Goal: Task Accomplishment & Management: Use online tool/utility

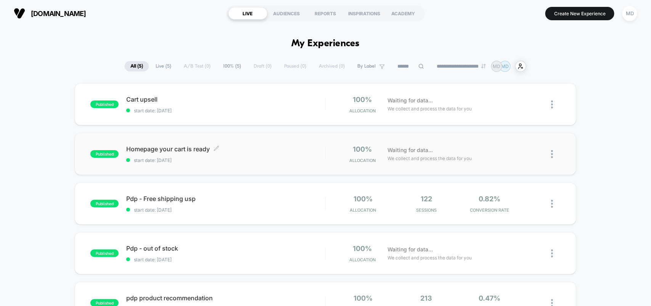
scroll to position [48, 0]
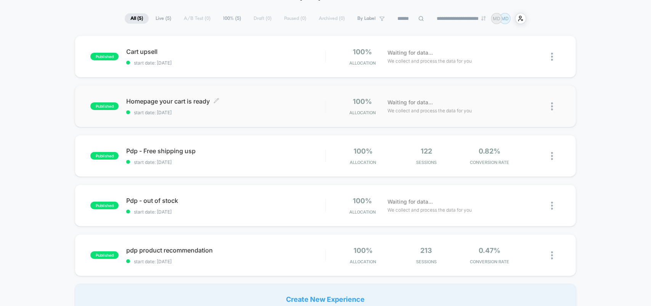
click at [172, 98] on span "Homepage your cart is ready Click to edit experience details" at bounding box center [225, 101] width 199 height 8
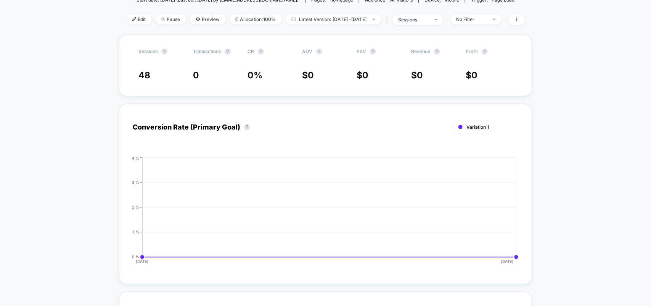
scroll to position [95, 0]
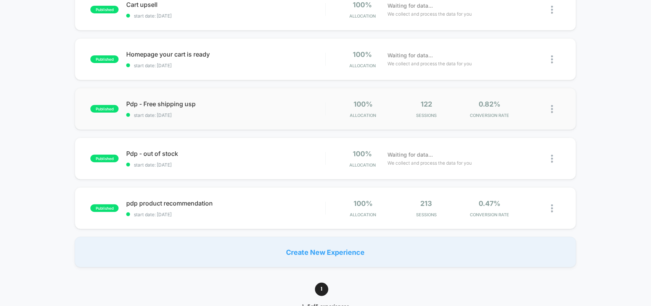
scroll to position [95, 0]
click at [177, 113] on span "start date: [DATE]" at bounding box center [225, 114] width 199 height 6
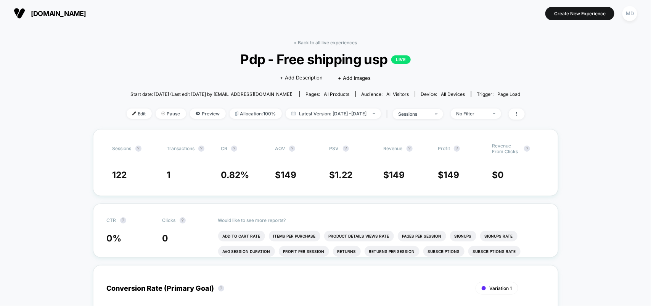
drag, startPoint x: 342, startPoint y: 46, endPoint x: 341, endPoint y: 40, distance: 5.8
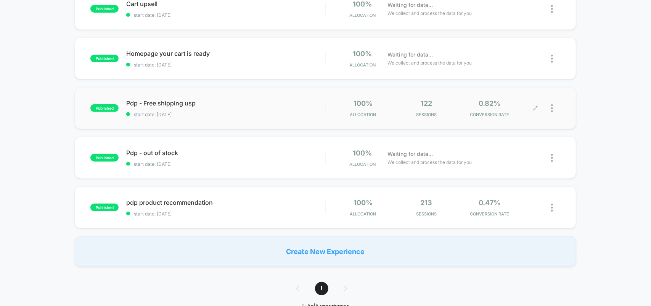
click at [536, 107] on icon at bounding box center [535, 108] width 6 height 6
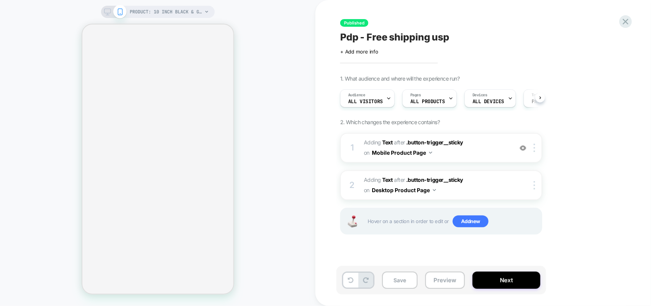
scroll to position [0, 0]
click at [502, 278] on button "Next" at bounding box center [507, 279] width 68 height 17
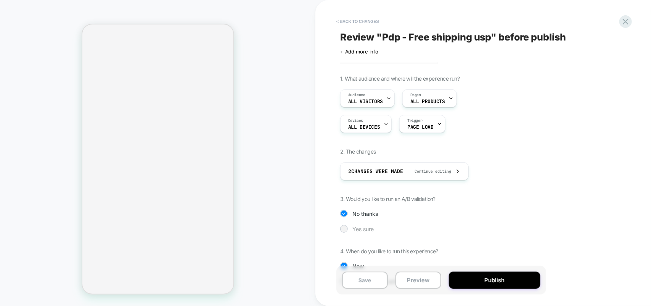
click at [366, 231] on span "Yes sure" at bounding box center [362, 228] width 21 height 6
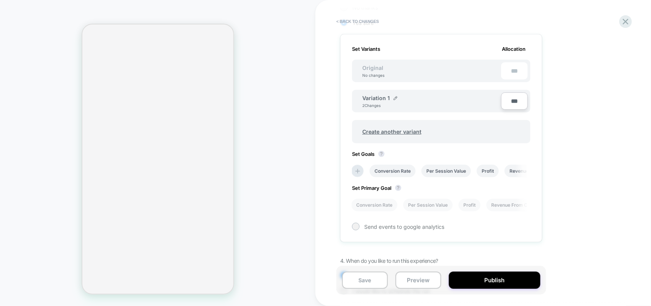
scroll to position [182, 0]
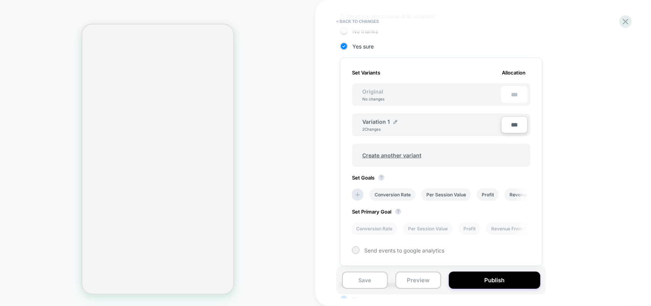
click at [518, 128] on input "***" at bounding box center [514, 124] width 27 height 17
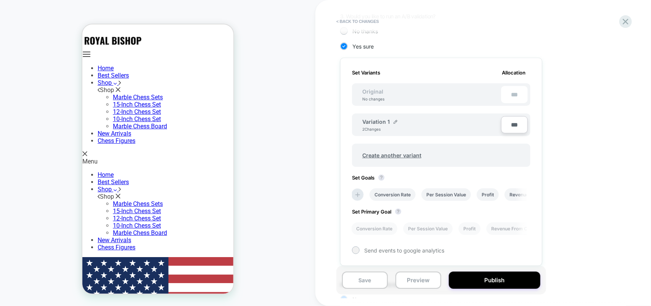
scroll to position [230, 0]
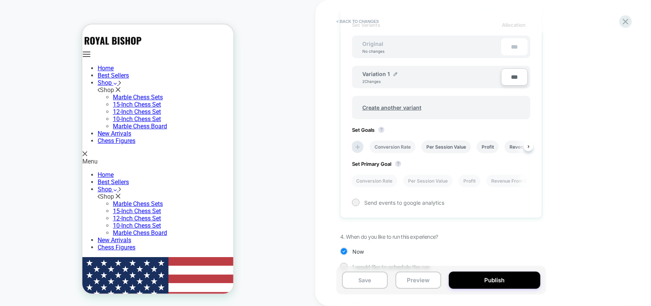
click at [395, 143] on li "Conversion Rate" at bounding box center [393, 146] width 46 height 13
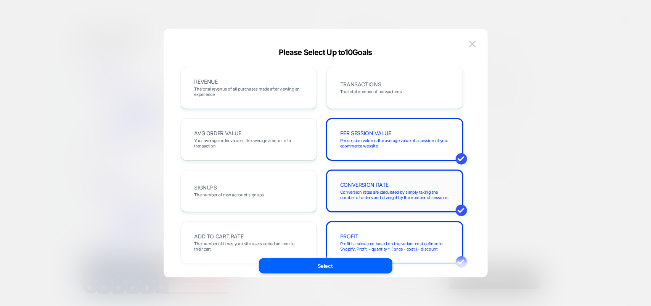
scroll to position [48, 0]
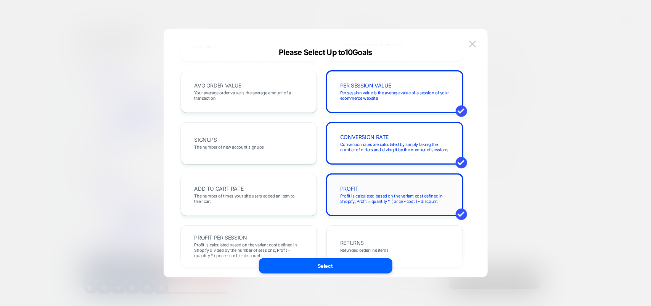
click at [384, 195] on span "Profit is calculated based on the variant cost defined in Shopify, Profit = qua…" at bounding box center [394, 198] width 109 height 11
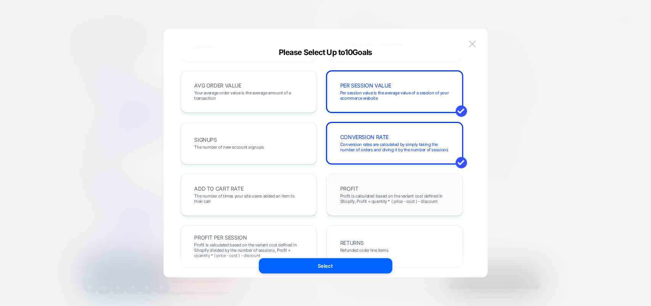
click at [380, 195] on span "Profit is calculated based on the variant cost defined in Shopify, Profit = qua…" at bounding box center [394, 198] width 109 height 11
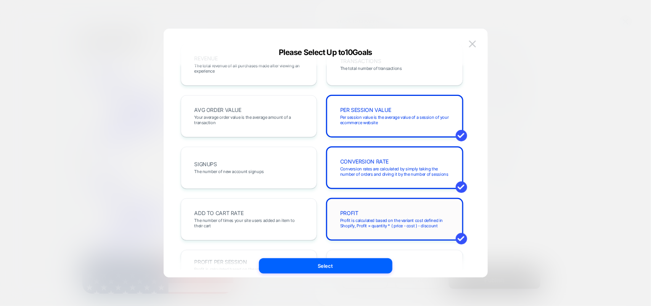
scroll to position [0, 0]
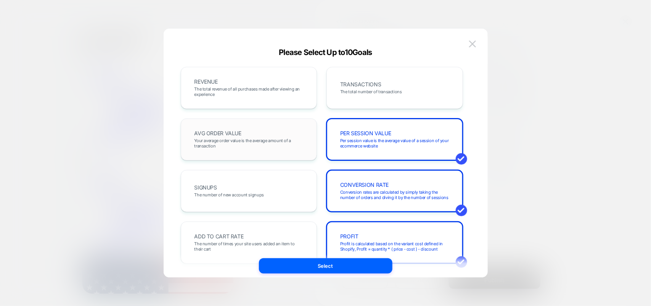
click at [246, 146] on span "Your average order value is the average amount of a transaction" at bounding box center [249, 143] width 109 height 11
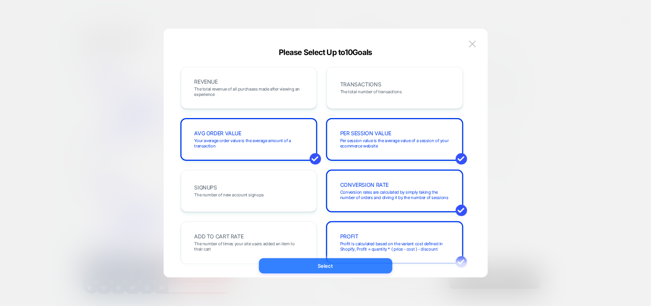
click at [338, 265] on button "Select" at bounding box center [326, 265] width 134 height 15
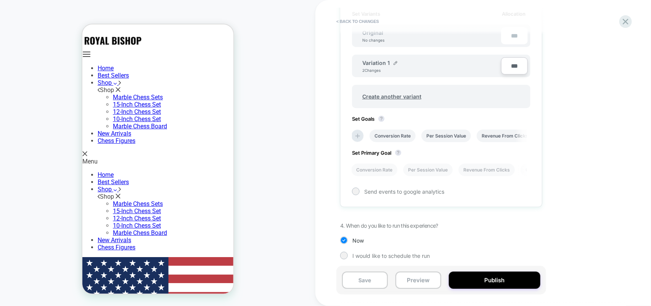
scroll to position [244, 0]
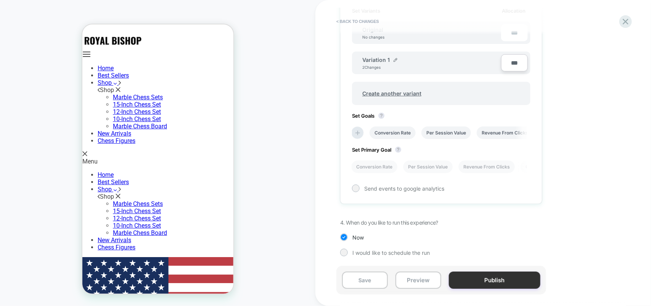
click at [478, 276] on button "Publish" at bounding box center [495, 279] width 92 height 17
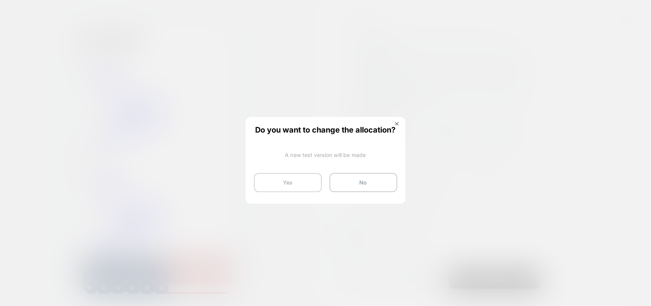
click at [298, 184] on button "Yes" at bounding box center [288, 182] width 68 height 19
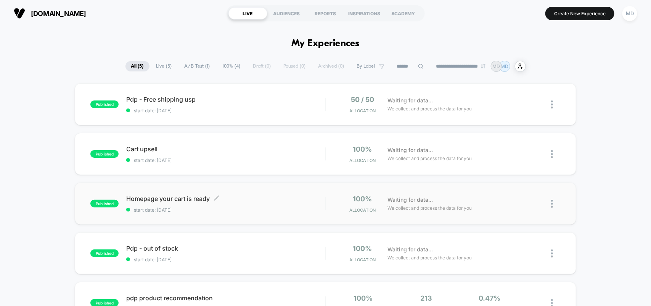
click at [158, 207] on span "start date: [DATE]" at bounding box center [225, 210] width 199 height 6
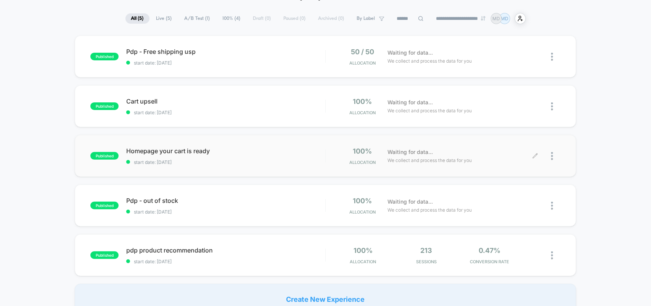
click at [536, 153] on icon at bounding box center [535, 156] width 6 height 6
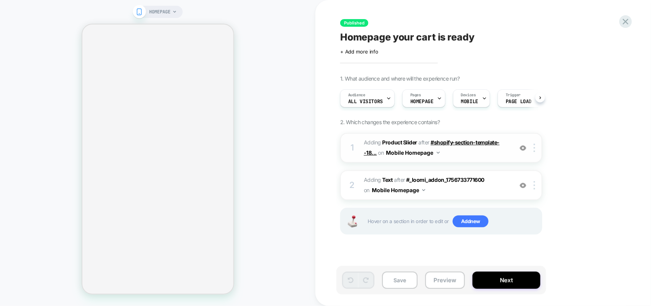
scroll to position [0, 0]
click at [536, 148] on div at bounding box center [535, 147] width 13 height 8
click at [476, 146] on span "#_loomi_addon_1756733771600 Adding Product Slider AFTER #shopify-section-templa…" at bounding box center [436, 147] width 145 height 21
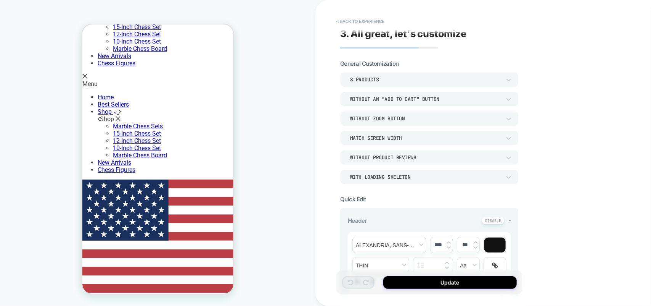
scroll to position [0, 0]
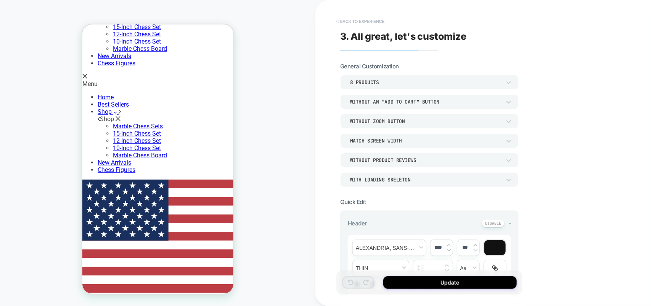
click at [357, 17] on button "< Back to experience" at bounding box center [361, 21] width 56 height 12
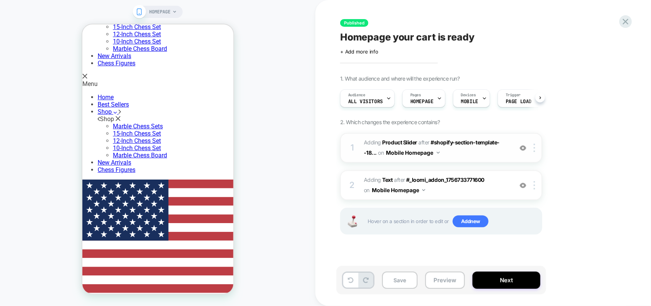
scroll to position [0, 0]
click at [535, 148] on img at bounding box center [535, 147] width 2 height 8
click at [560, 150] on div "1. What audience and where will the experience run? Audience All Visitors Pages…" at bounding box center [479, 164] width 278 height 178
click at [535, 149] on img at bounding box center [535, 147] width 2 height 8
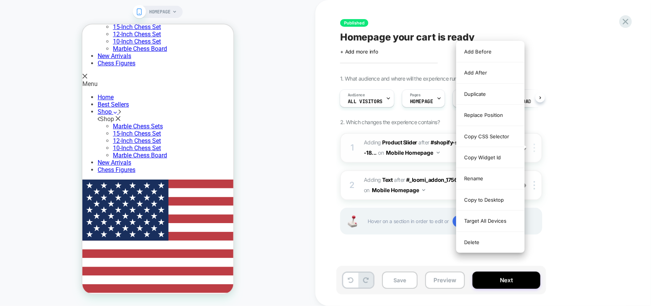
click at [535, 149] on img at bounding box center [535, 147] width 2 height 8
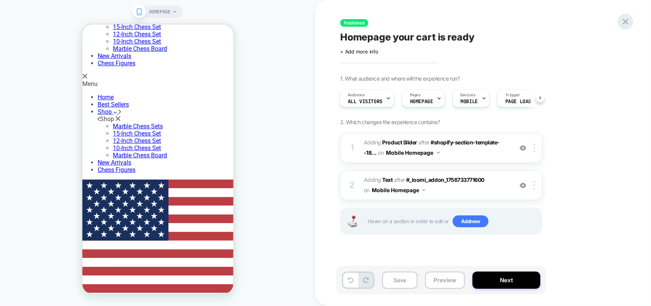
click at [626, 19] on icon at bounding box center [626, 21] width 10 height 10
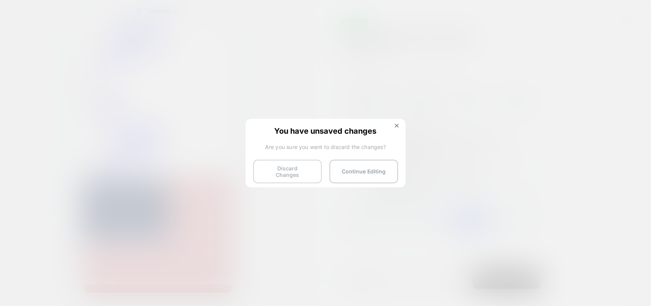
click at [287, 169] on button "Discard Changes" at bounding box center [287, 171] width 69 height 24
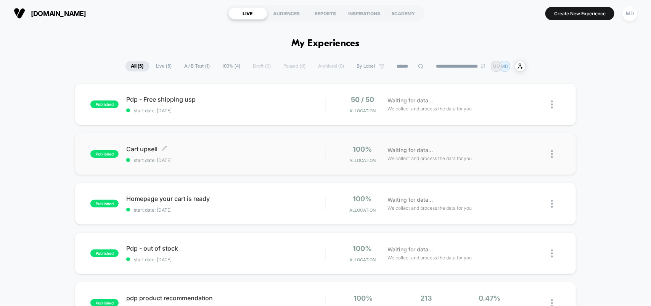
scroll to position [48, 0]
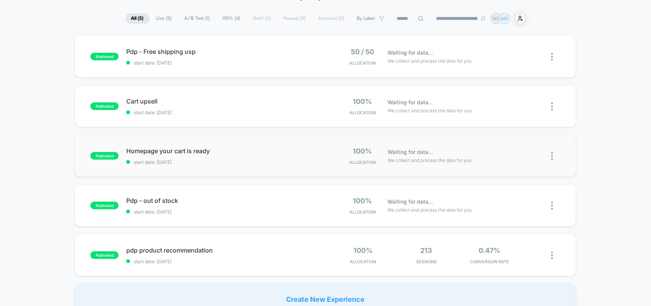
click at [552, 154] on img at bounding box center [552, 156] width 2 height 8
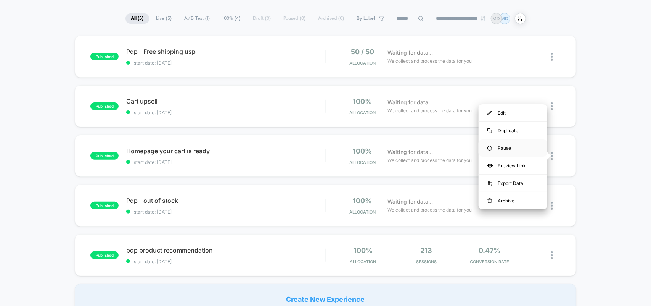
click at [510, 144] on div "Pause" at bounding box center [513, 147] width 69 height 17
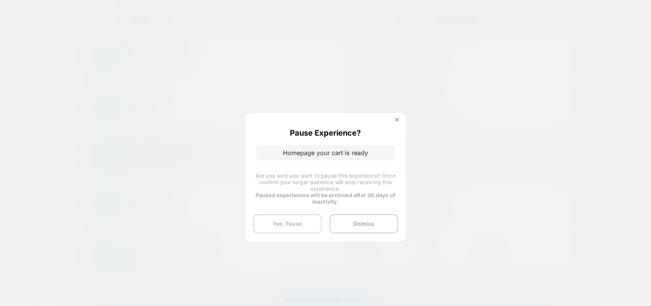
click at [299, 219] on button "Yes, Pause" at bounding box center [287, 223] width 69 height 19
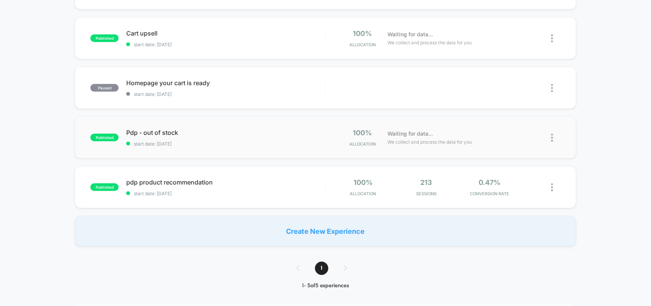
scroll to position [143, 0]
